Goal: Transaction & Acquisition: Purchase product/service

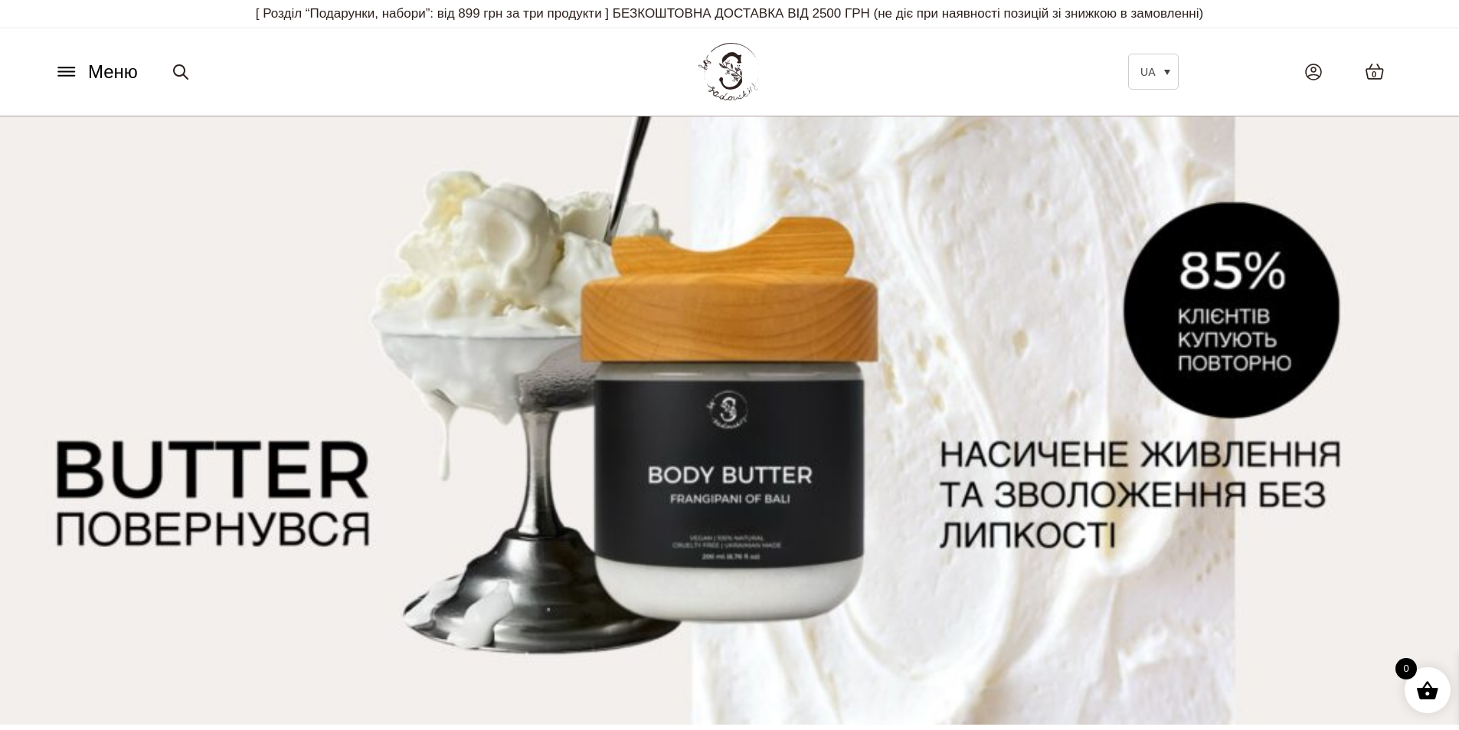
click at [348, 17] on p "[ Розділ “Подарунки, набори”: від 899 грн за три продукти ] БЕЗКОШТОВНА ДОСТАВК…" at bounding box center [730, 14] width 1360 height 28
click at [61, 69] on icon at bounding box center [66, 72] width 25 height 16
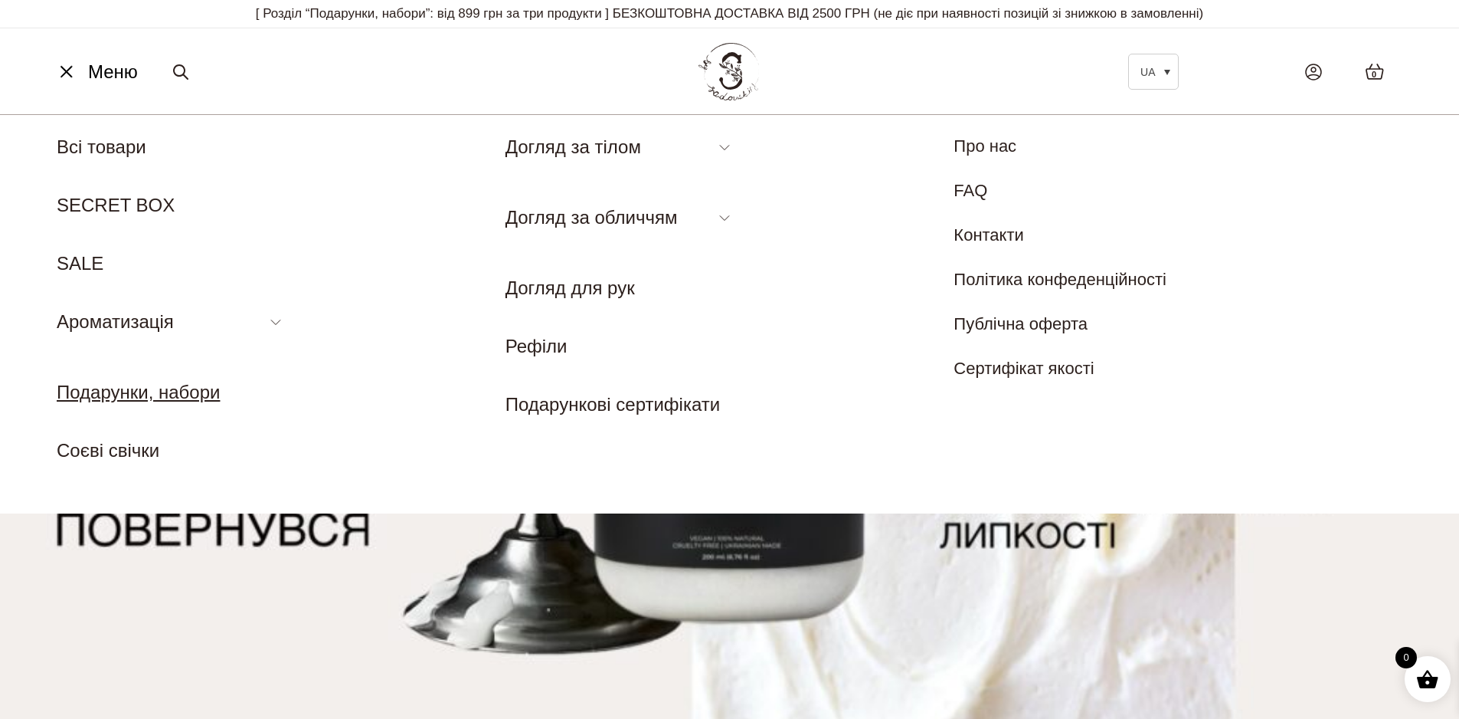
click at [128, 504] on nav "Меню UA EN Всі товари SECRET BOX SALE Ароматизація Аромадифузор Спрей для текст…" at bounding box center [729, 313] width 1459 height 399
click at [137, 394] on link "Подарунки, набори" at bounding box center [138, 391] width 163 height 21
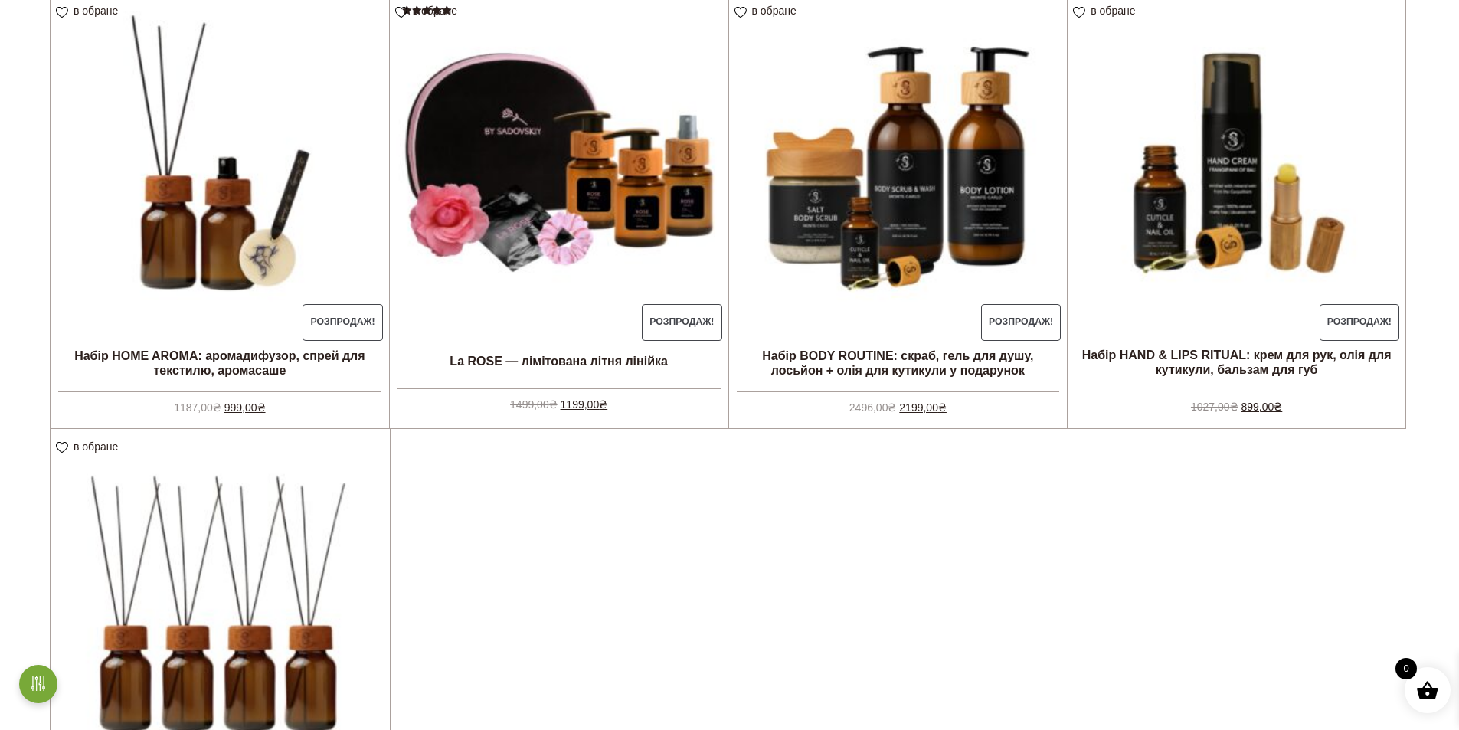
scroll to position [383, 0]
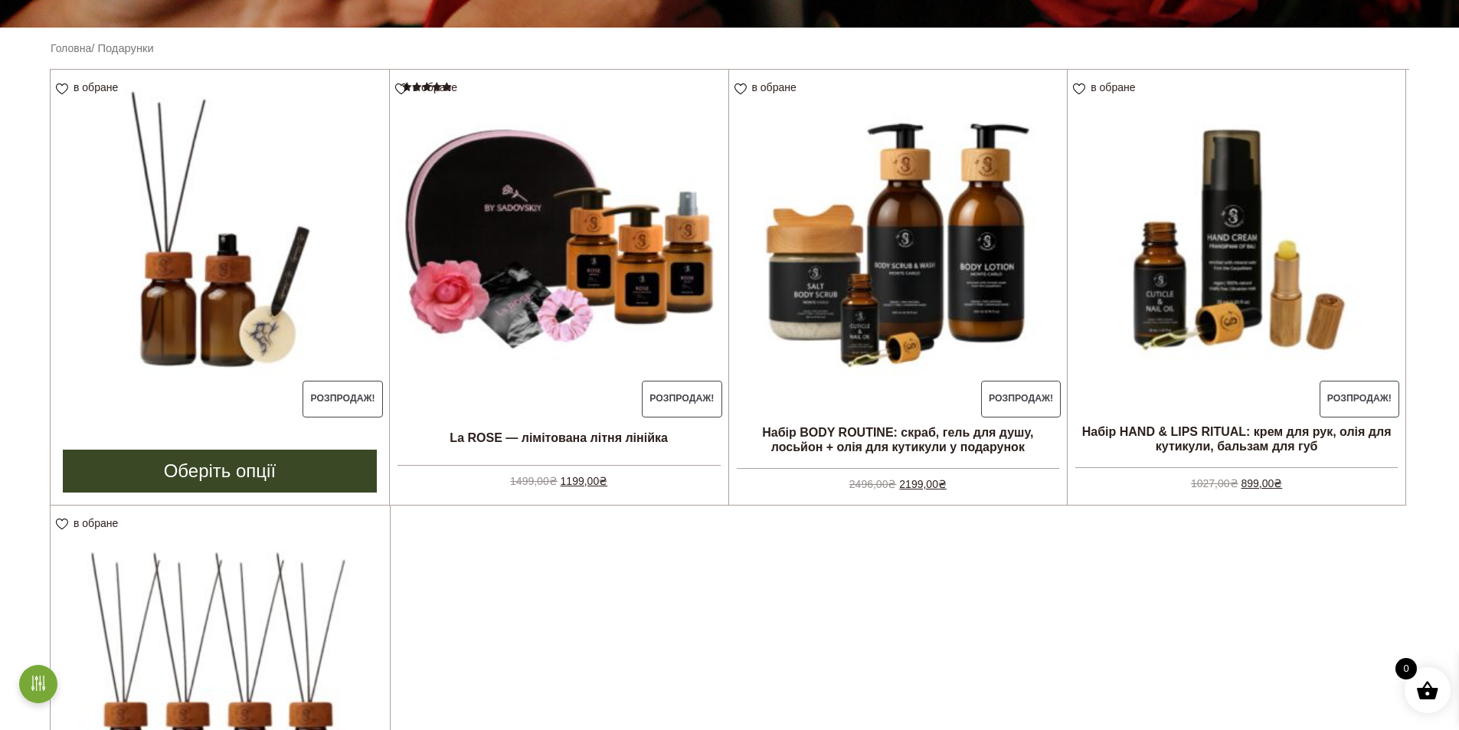
click at [232, 266] on img at bounding box center [220, 239] width 339 height 339
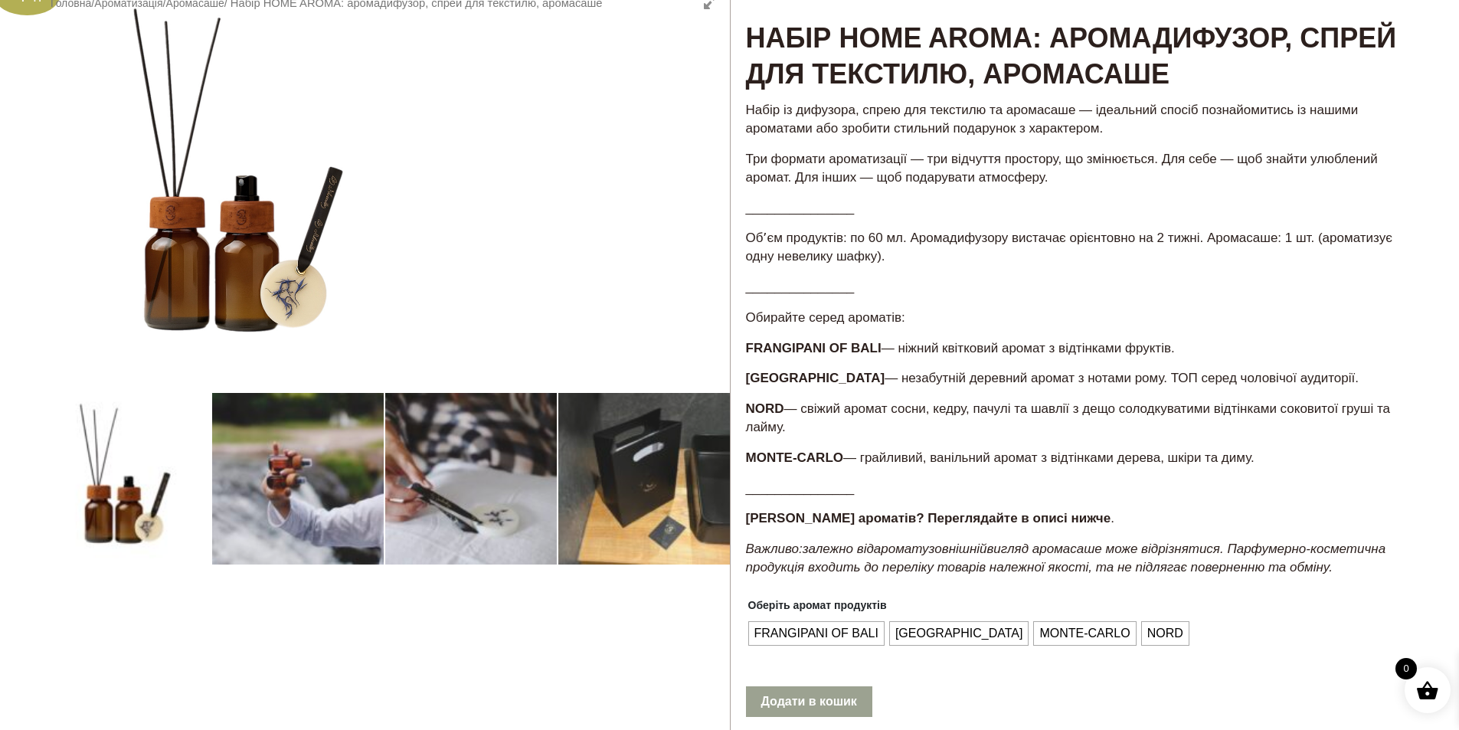
scroll to position [153, 0]
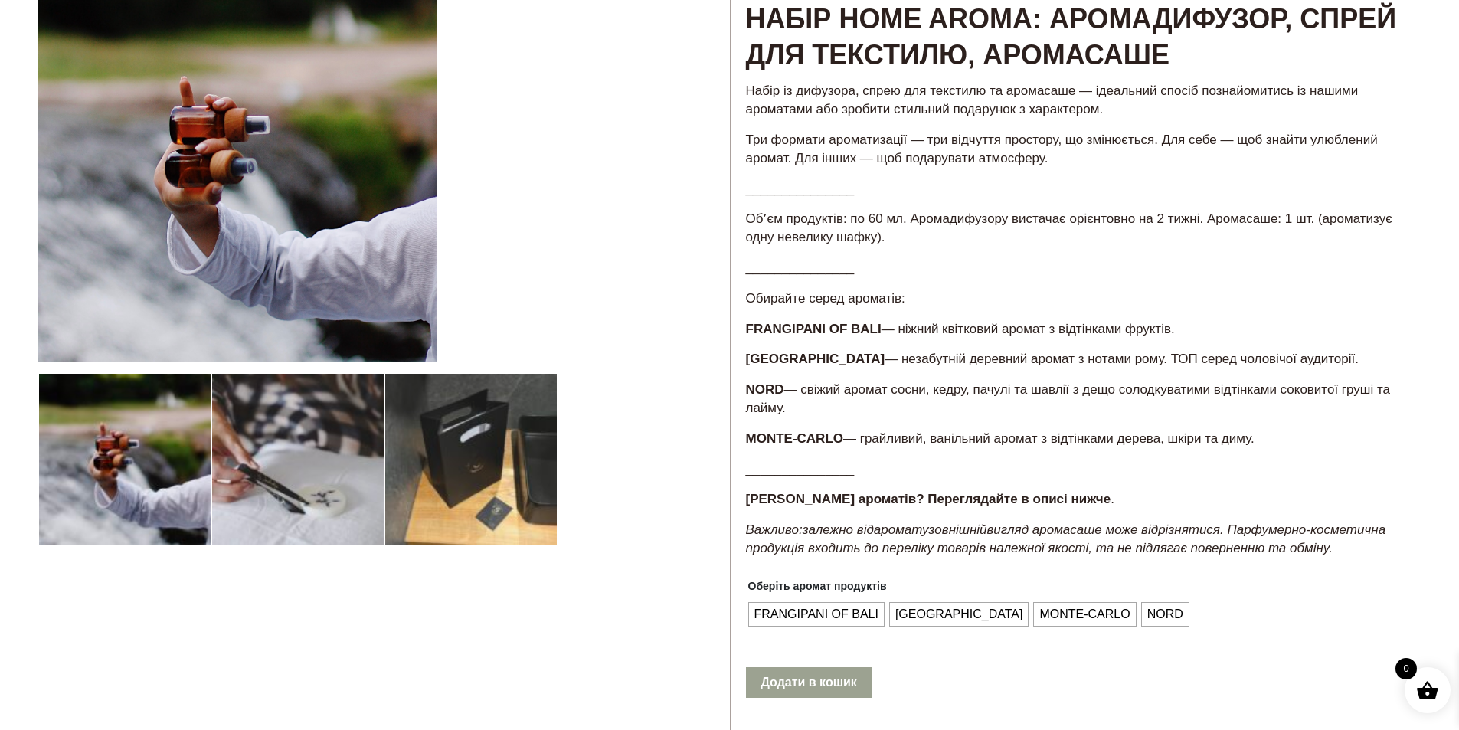
click at [276, 438] on div at bounding box center [384, 469] width 692 height 1013
click at [269, 467] on div at bounding box center [384, 469] width 692 height 1013
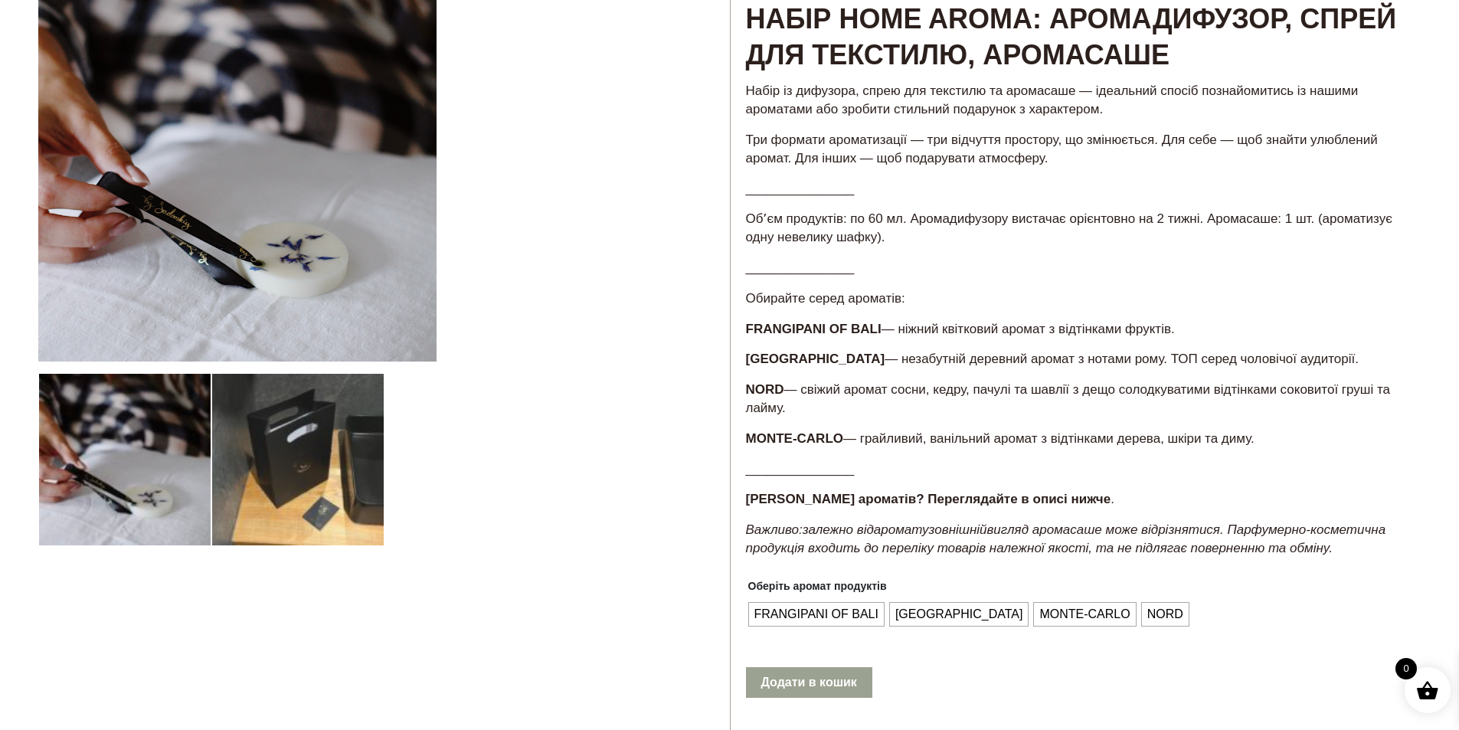
click at [277, 492] on div at bounding box center [384, 469] width 692 height 1013
drag, startPoint x: 262, startPoint y: 443, endPoint x: 263, endPoint y: 434, distance: 9.2
click at [263, 443] on div at bounding box center [384, 469] width 692 height 1013
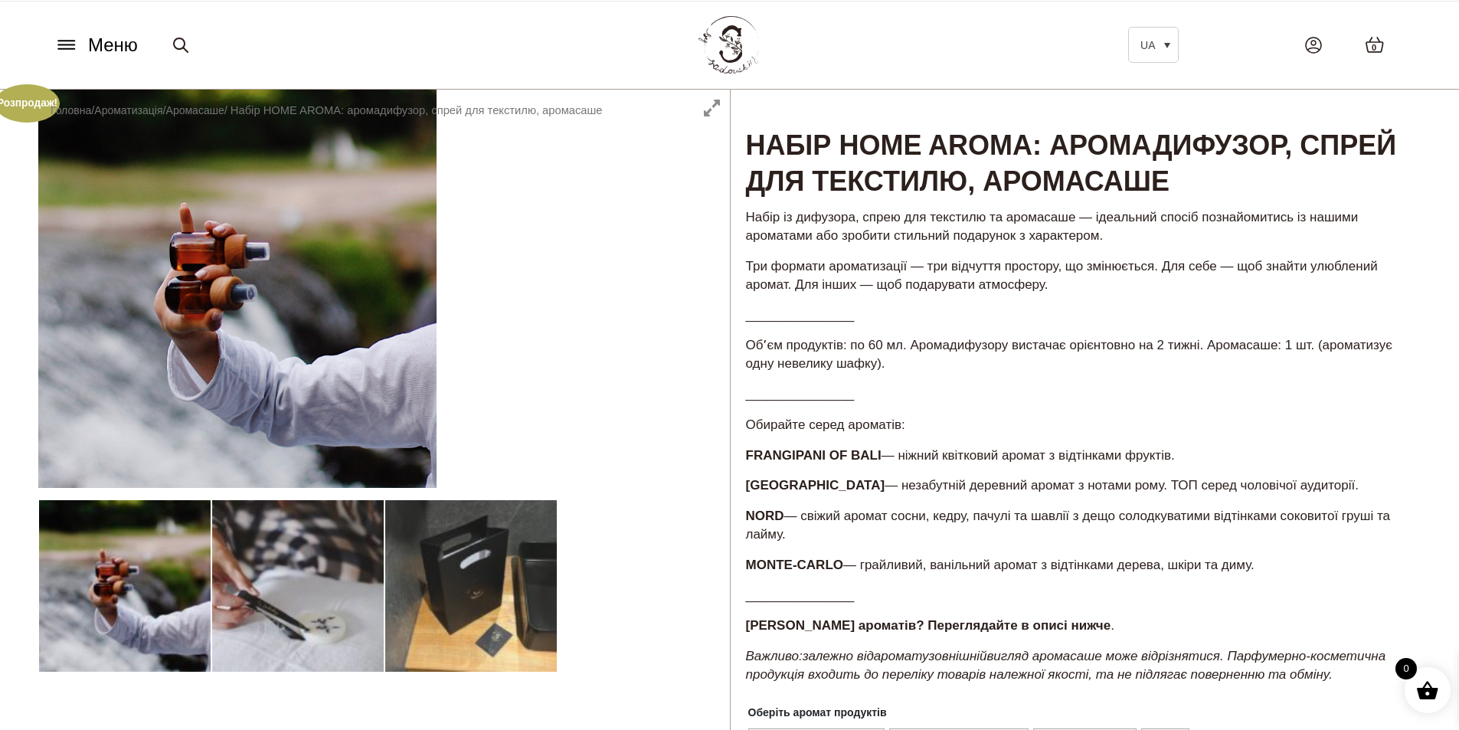
scroll to position [0, 0]
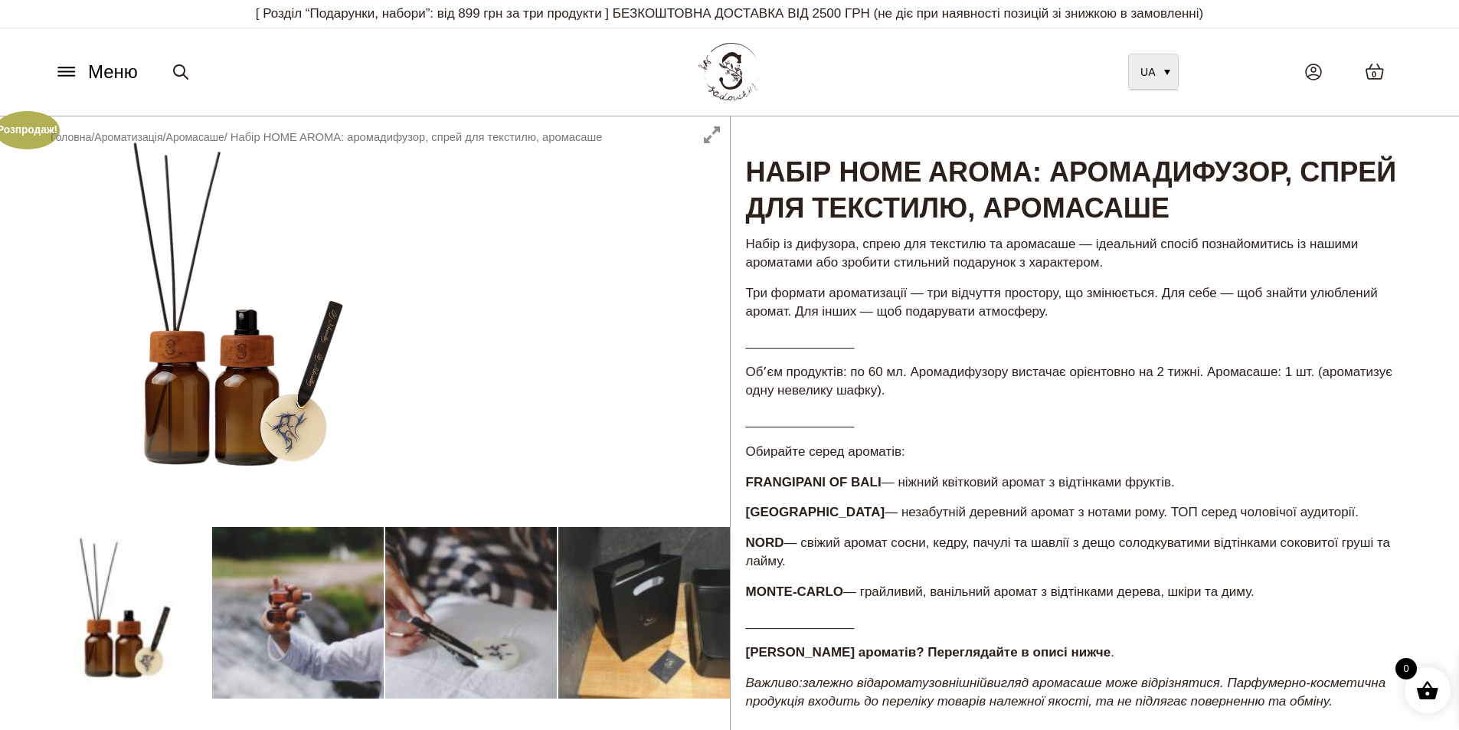
click at [1152, 67] on span "UA" at bounding box center [1148, 72] width 15 height 12
click at [1167, 77] on link "UA" at bounding box center [1153, 72] width 51 height 36
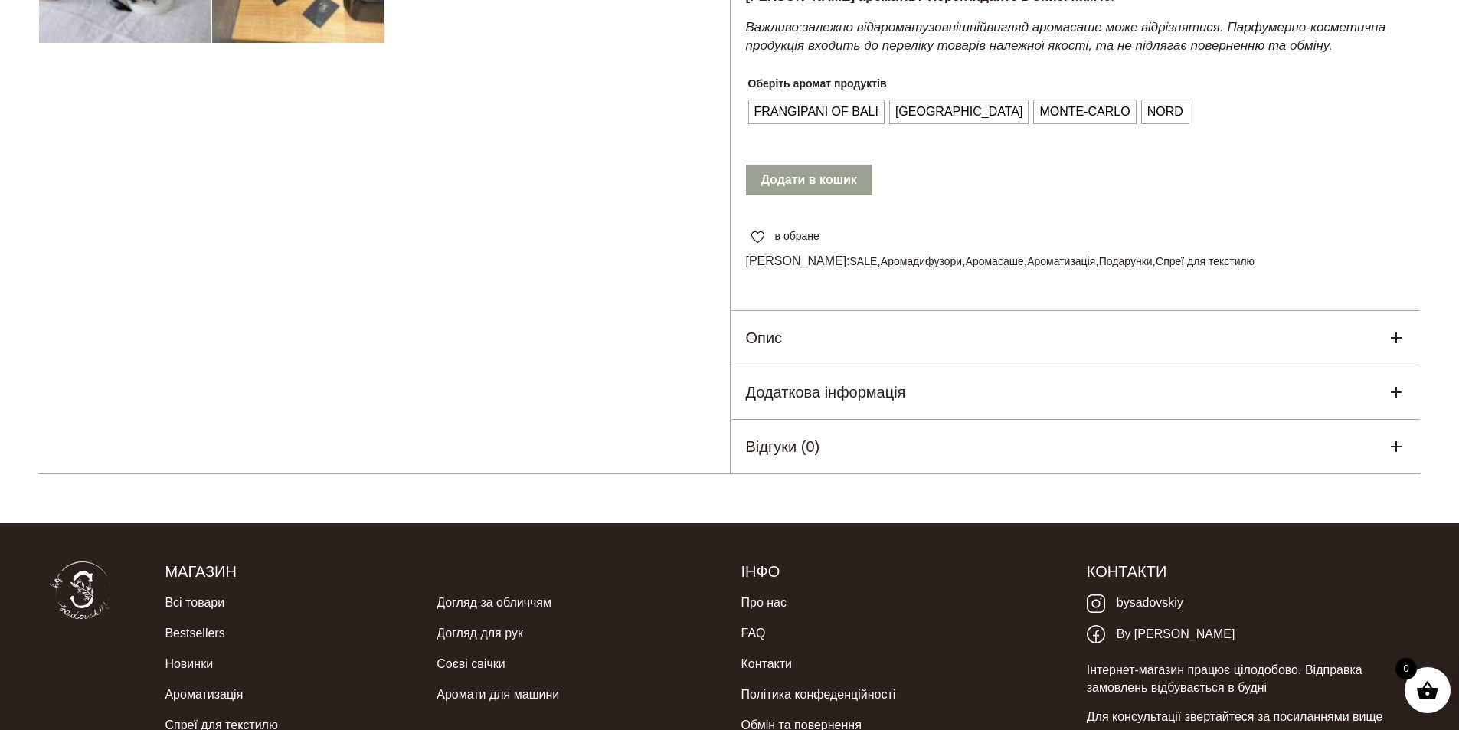
scroll to position [689, 0]
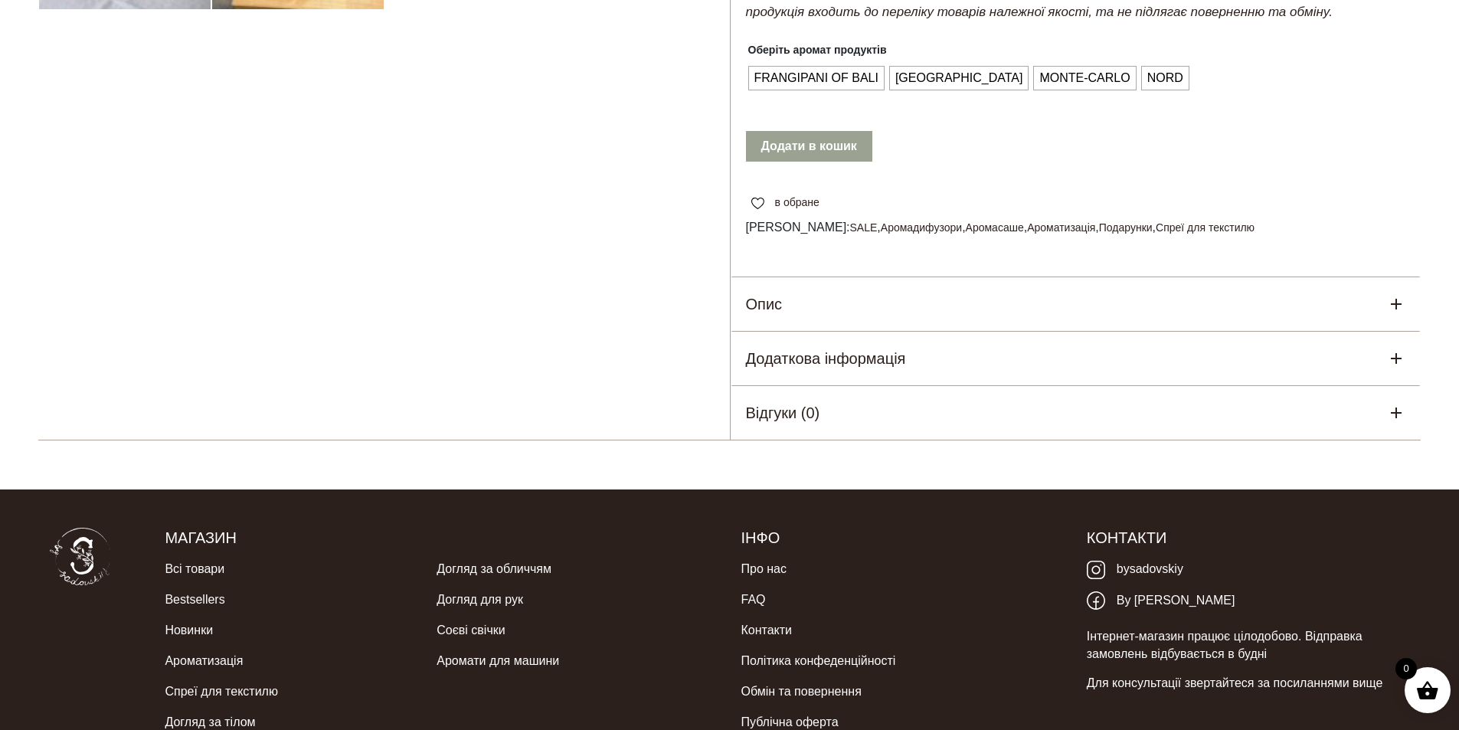
click at [870, 316] on div "Опис" at bounding box center [1076, 304] width 691 height 54
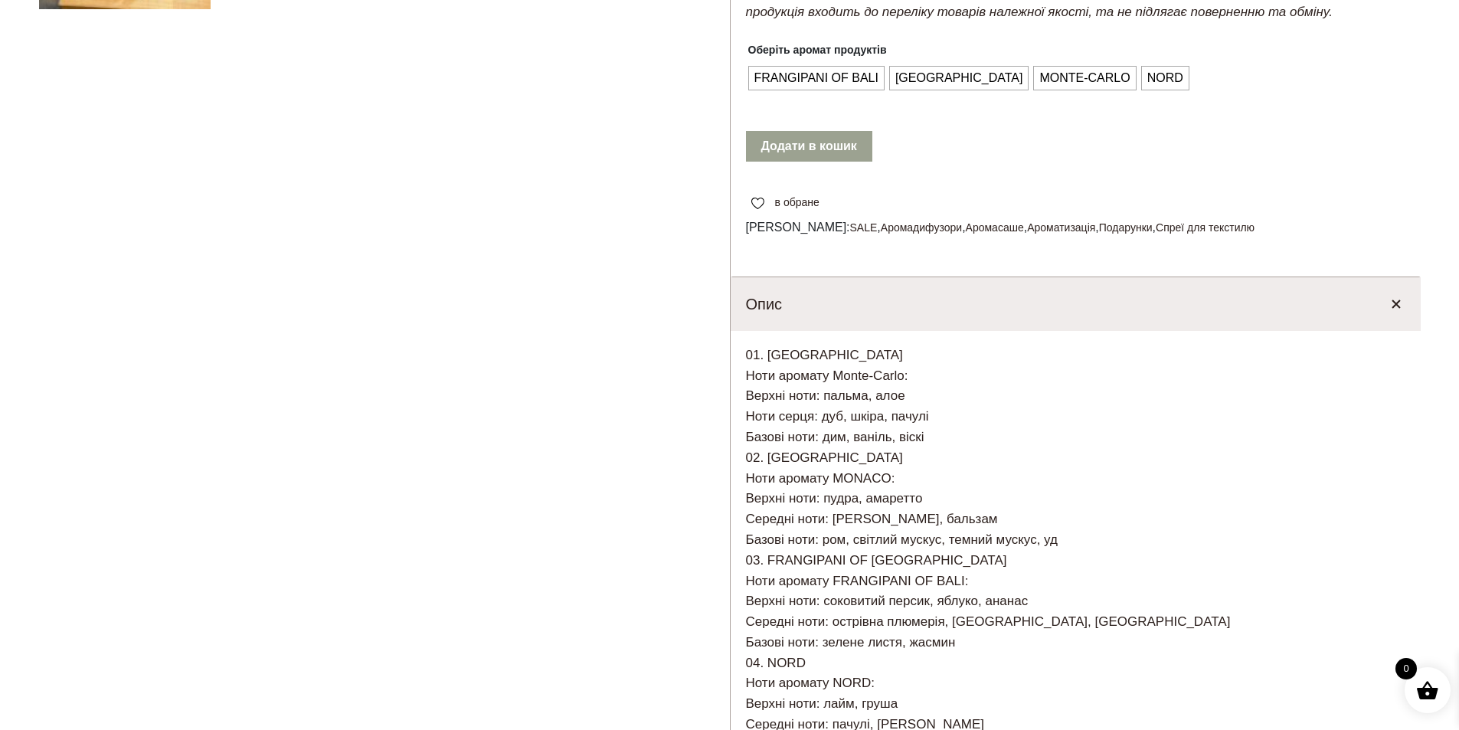
click at [870, 316] on div "Опис" at bounding box center [1076, 304] width 691 height 54
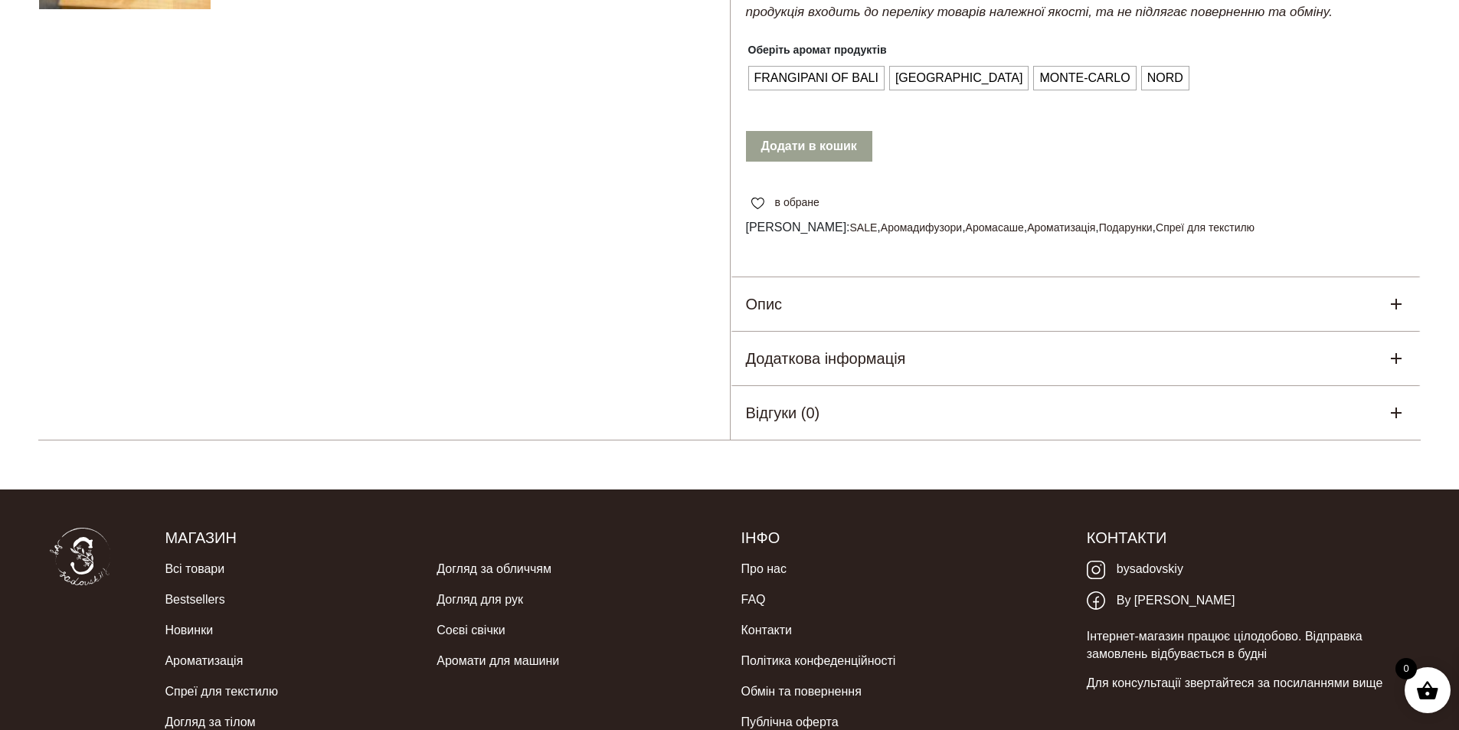
click at [870, 316] on div "Опис" at bounding box center [1076, 304] width 691 height 54
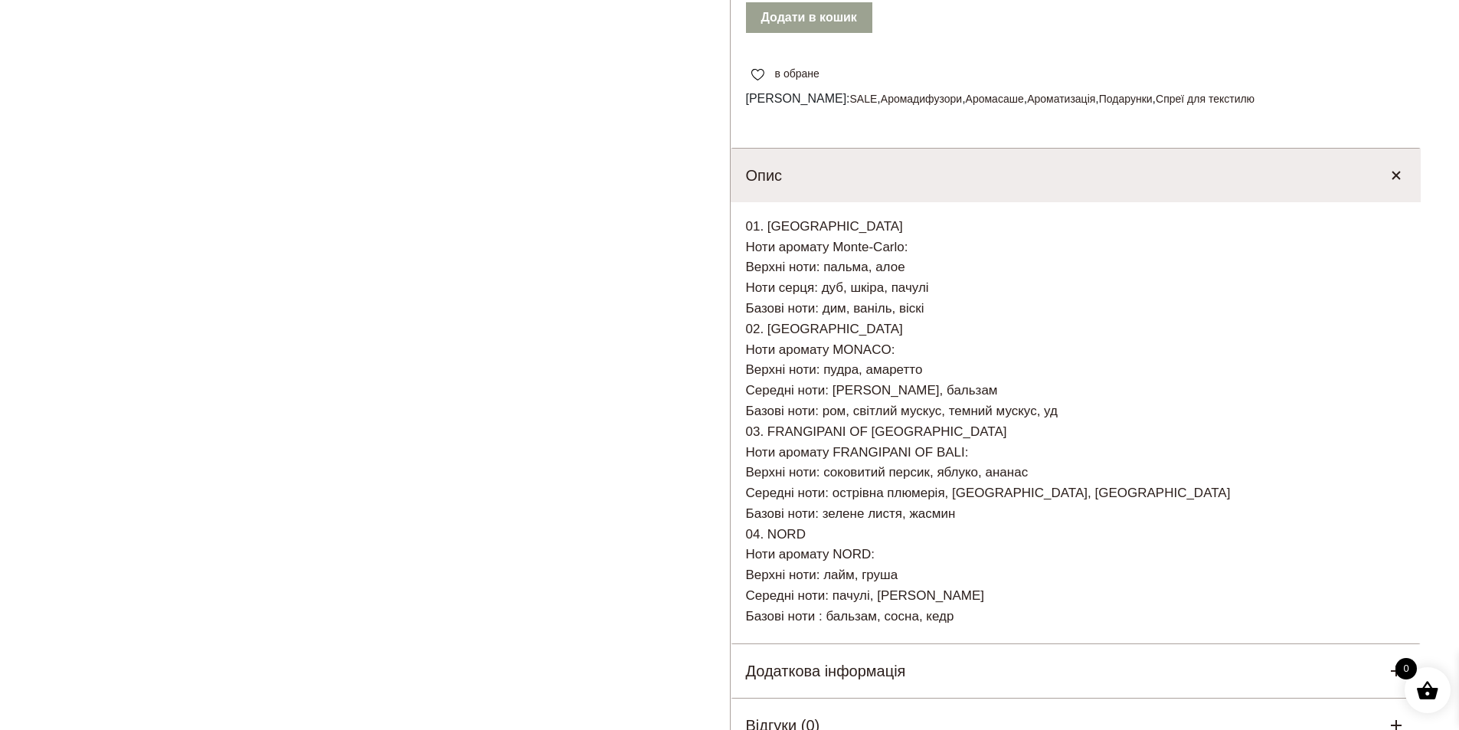
scroll to position [996, 0]
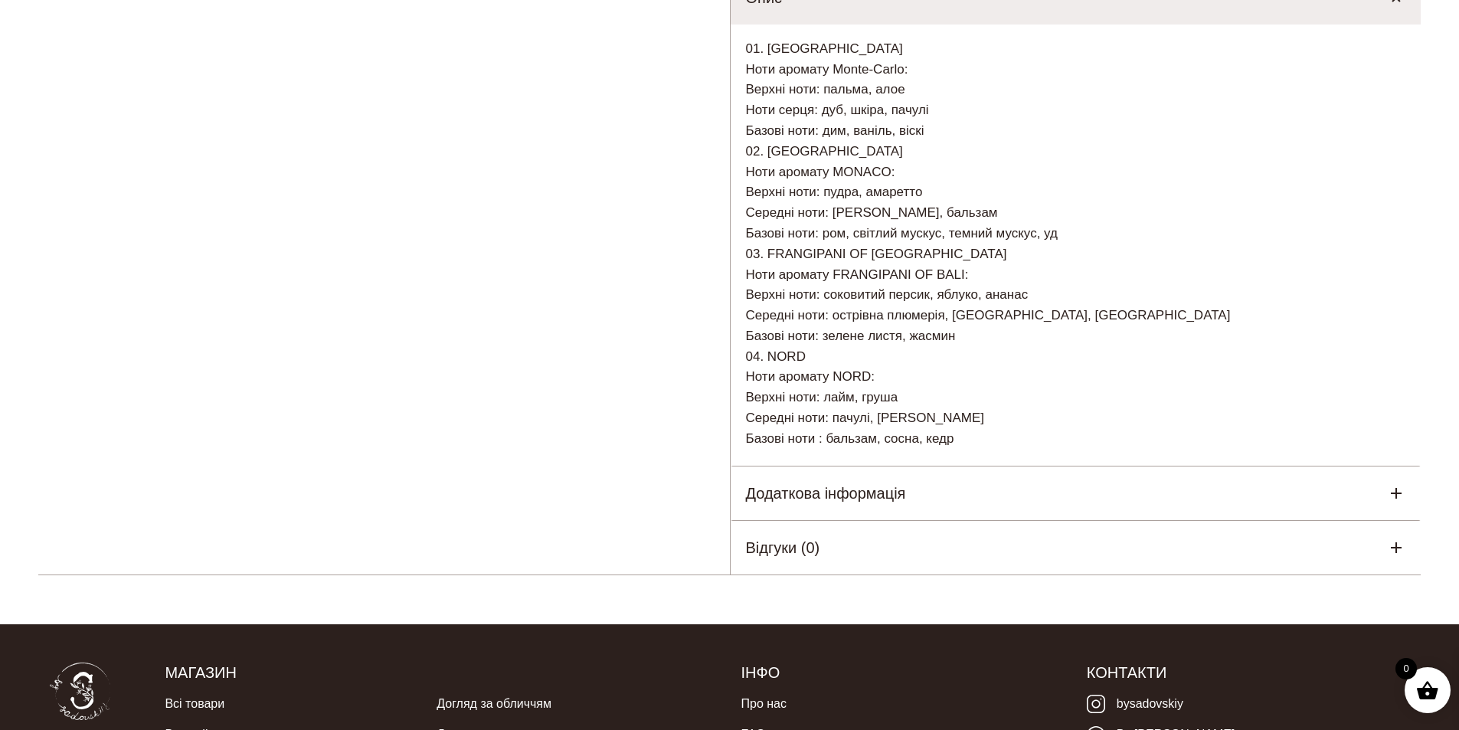
click at [872, 499] on h5 "Додаткова інформація" at bounding box center [826, 493] width 160 height 23
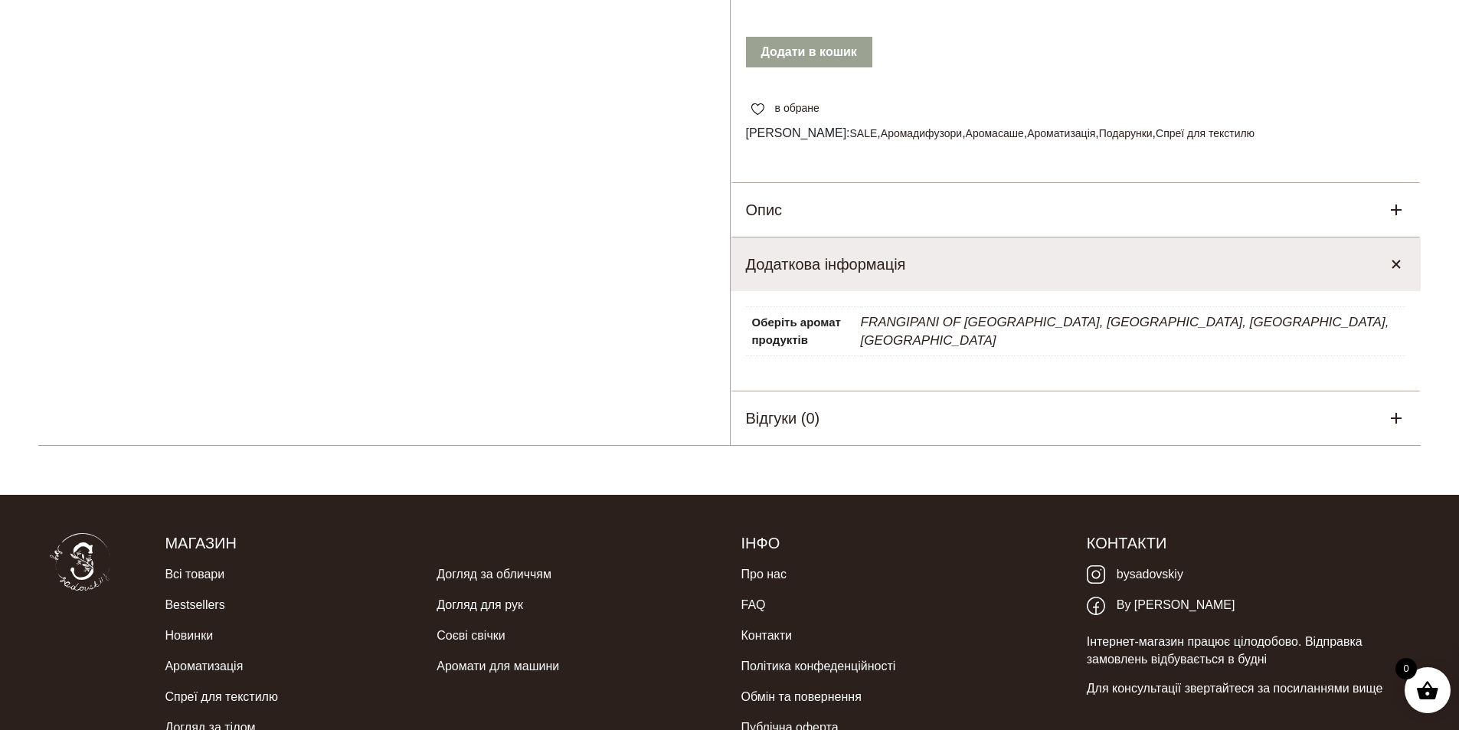
scroll to position [911, 0]
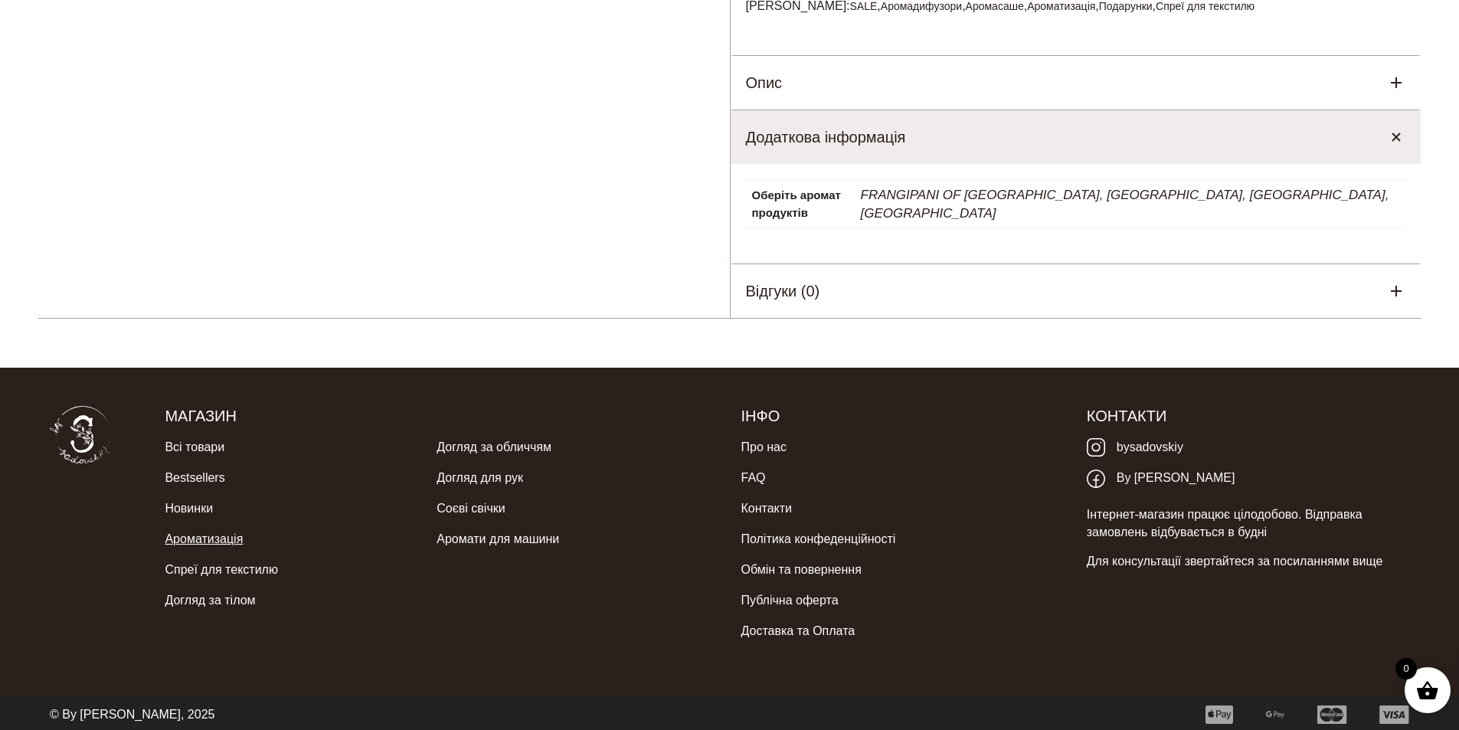
click at [216, 531] on link "Ароматизація" at bounding box center [204, 539] width 78 height 31
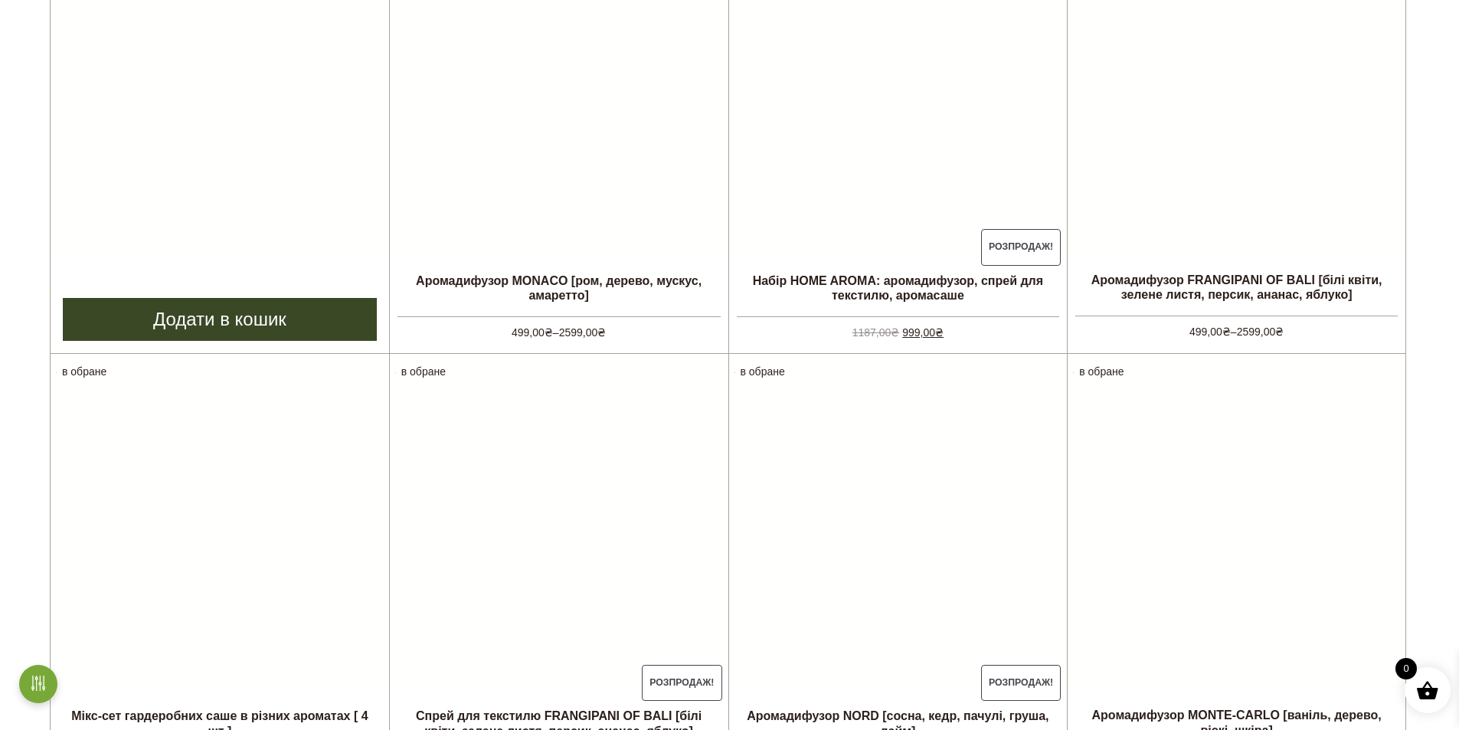
scroll to position [536, 0]
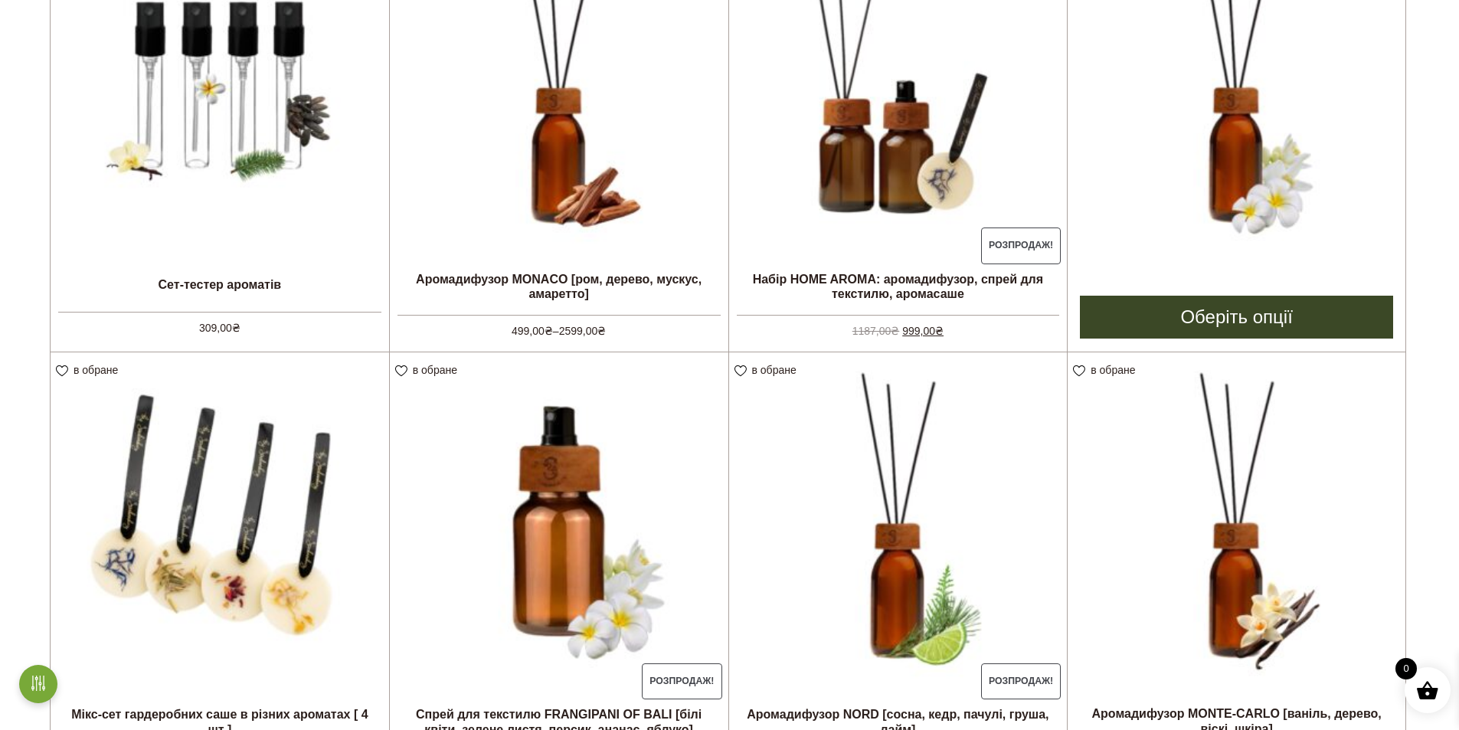
click at [1247, 148] on img at bounding box center [1237, 86] width 338 height 338
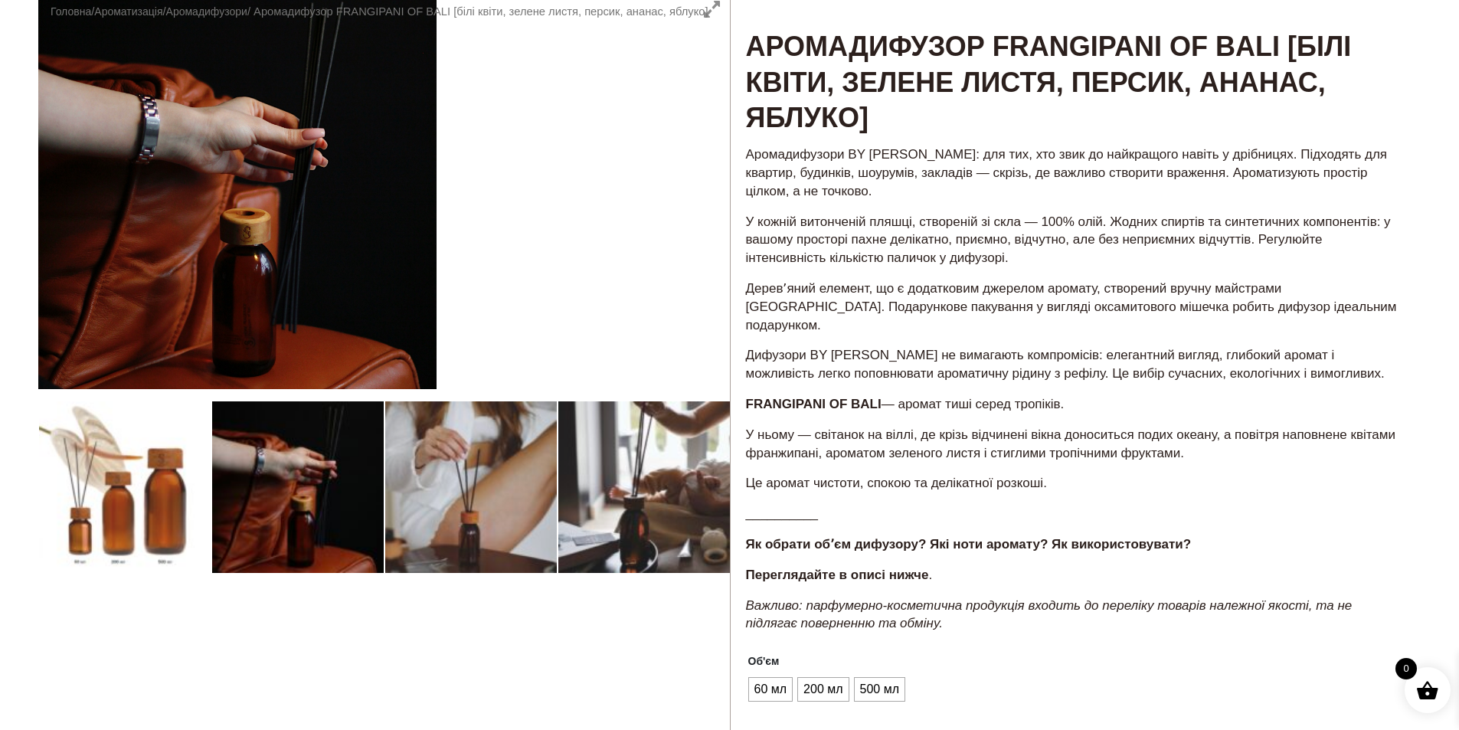
scroll to position [153, 0]
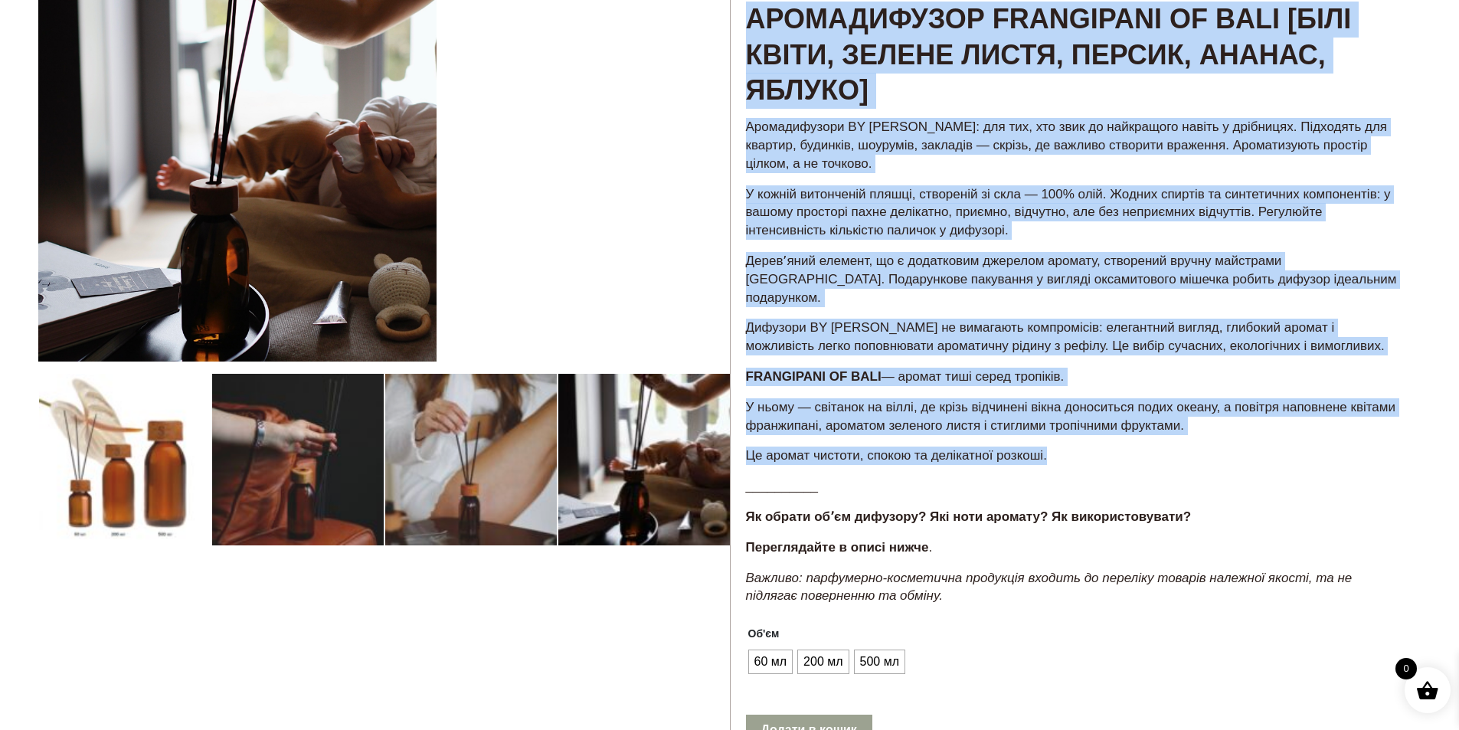
drag, startPoint x: 1053, startPoint y: 444, endPoint x: 748, endPoint y: 136, distance: 433.3
click at [732, 136] on div "Аромадифузори BY [PERSON_NAME]: для тих, хто звик до найкращого навіть у дрібни…" at bounding box center [1076, 367] width 691 height 502
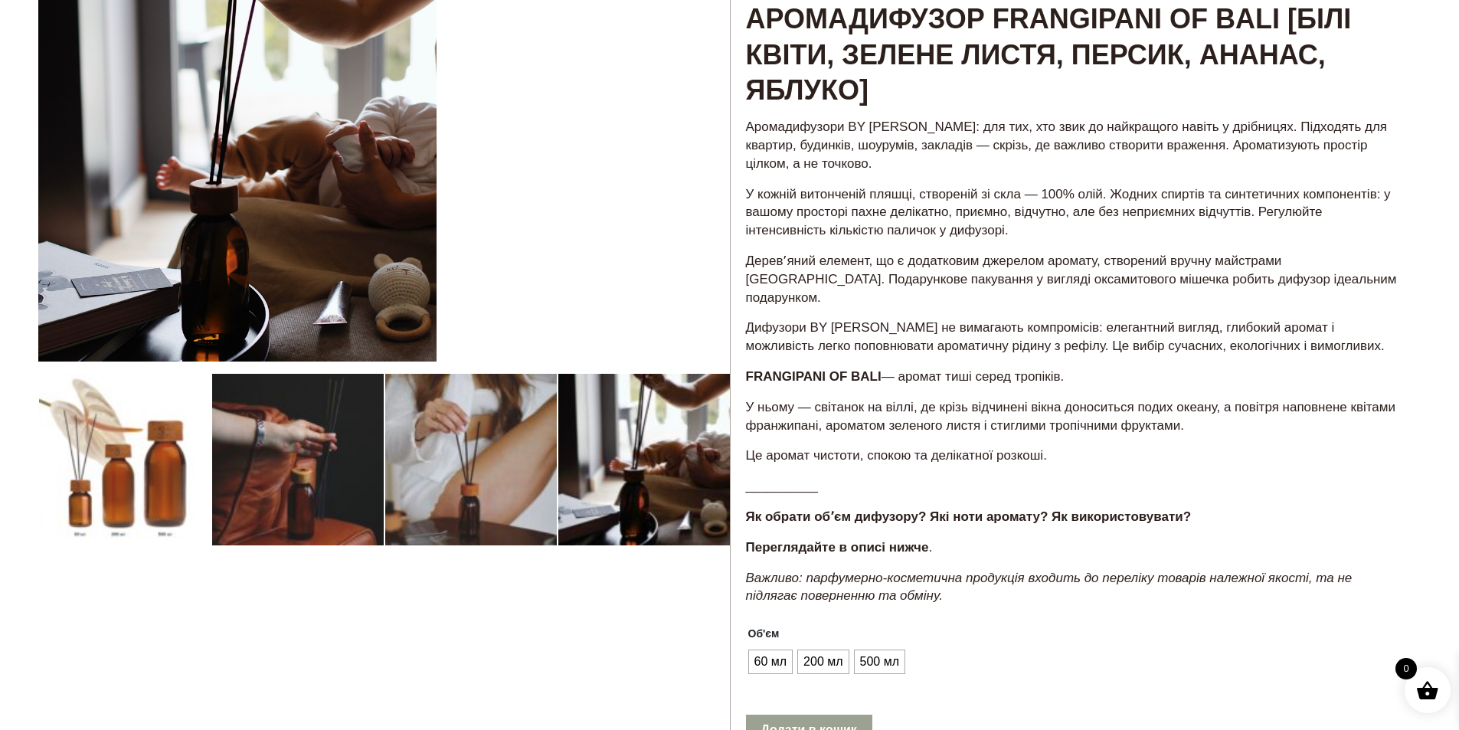
click at [1181, 112] on div "Аромадифузор FRANGIPANI OF BALI [білі квіти, зелене листя, персик, ананас, яблу…" at bounding box center [1076, 493] width 692 height 1061
